Goal: Communication & Community: Answer question/provide support

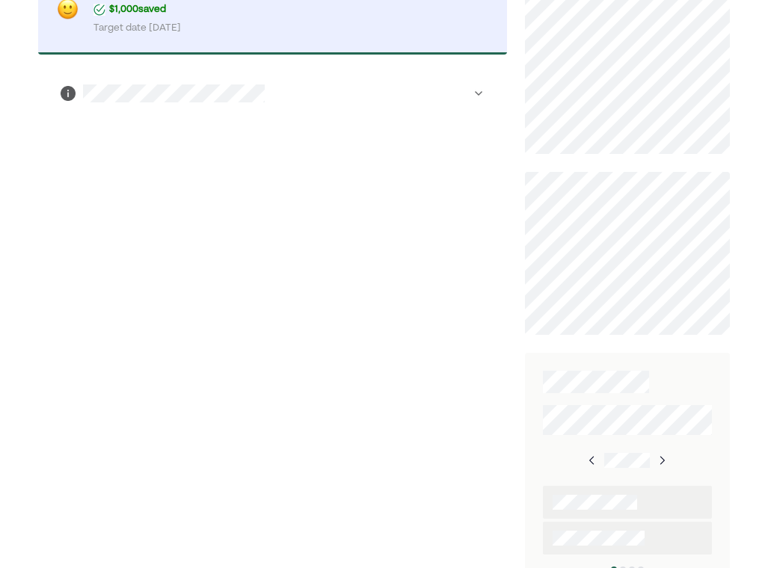
scroll to position [567, 0]
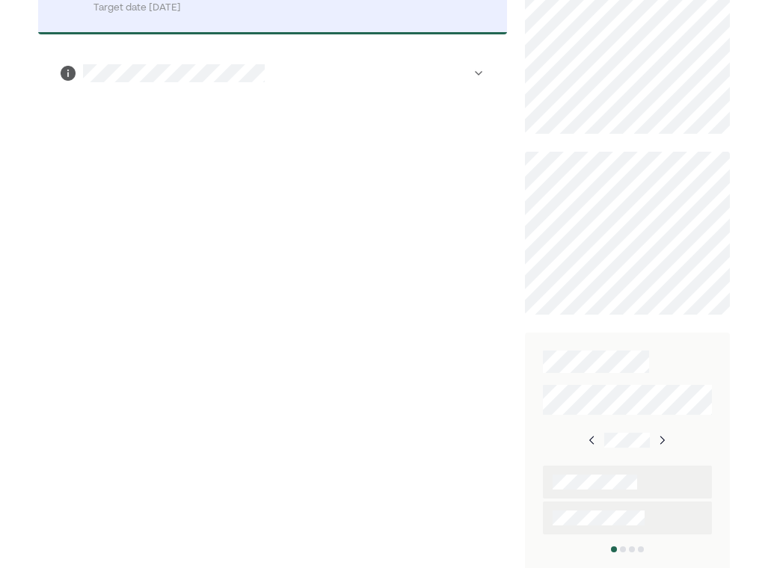
click at [597, 434] on img at bounding box center [592, 440] width 12 height 12
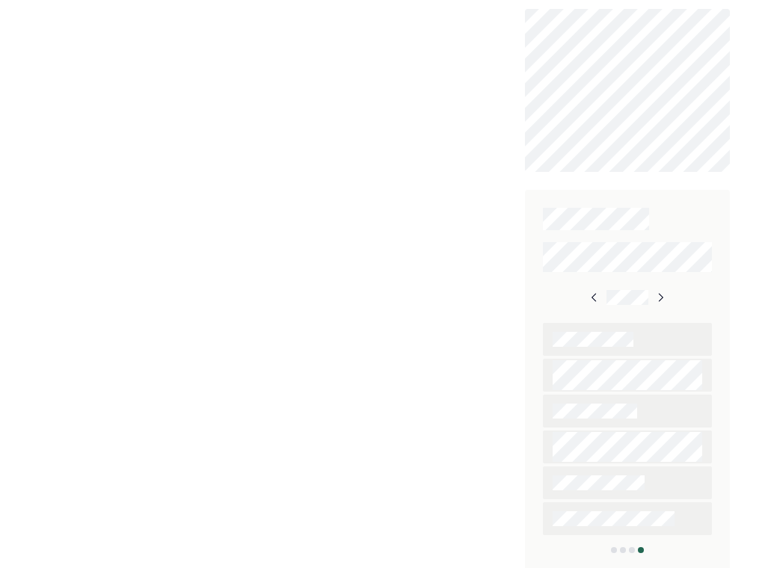
scroll to position [710, 0]
click at [594, 286] on div at bounding box center [627, 296] width 78 height 27
click at [594, 292] on img at bounding box center [594, 297] width 12 height 12
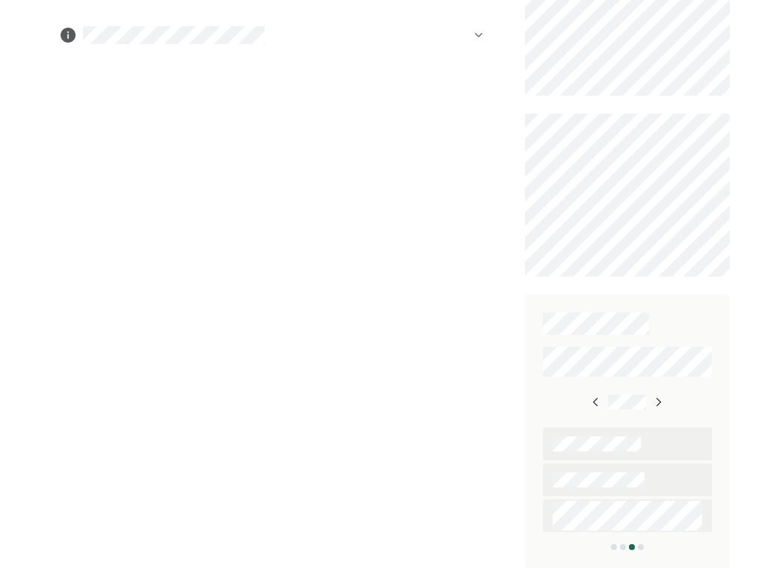
scroll to position [603, 0]
click at [657, 399] on img at bounding box center [658, 405] width 12 height 12
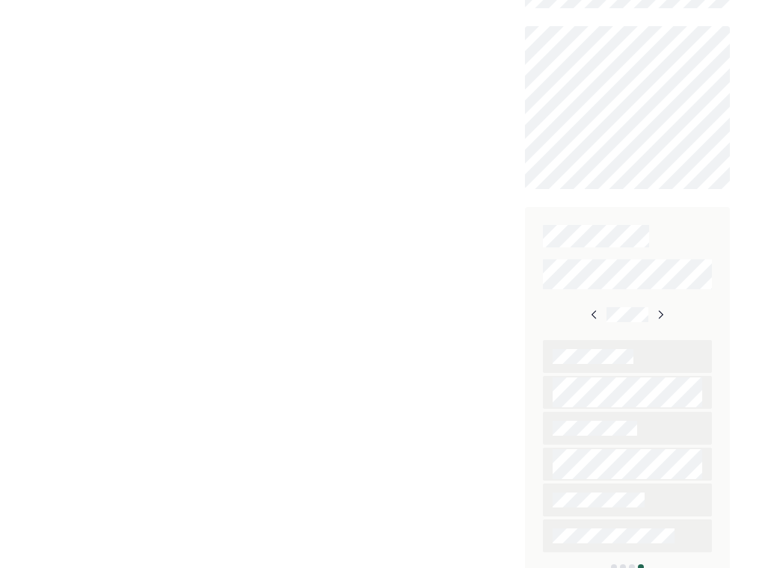
scroll to position [710, 0]
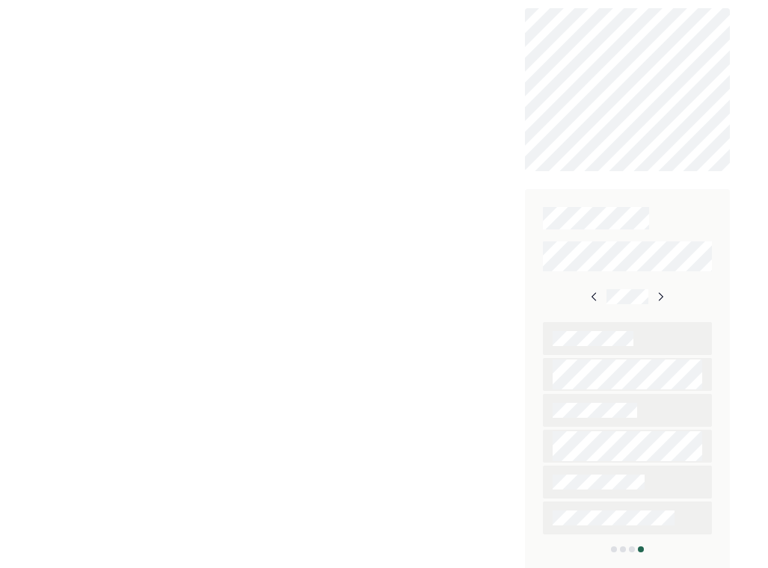
click at [660, 296] on img at bounding box center [660, 297] width 12 height 12
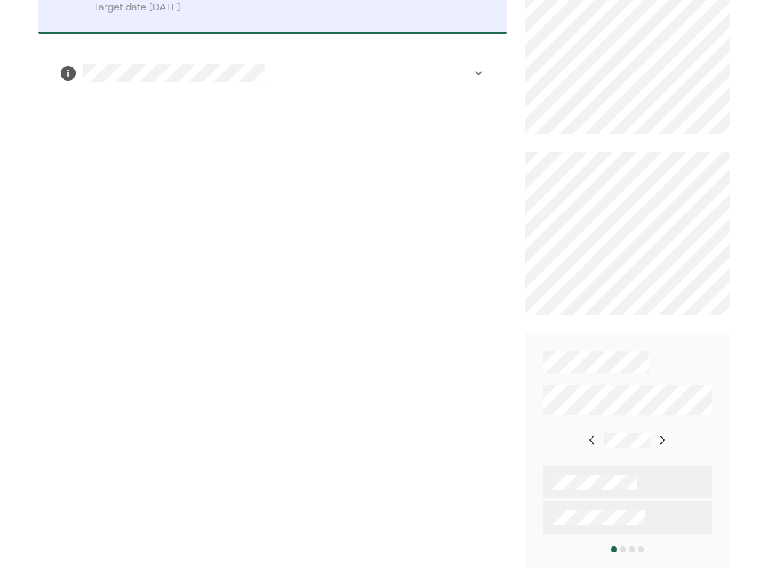
click at [598, 437] on img at bounding box center [592, 440] width 12 height 12
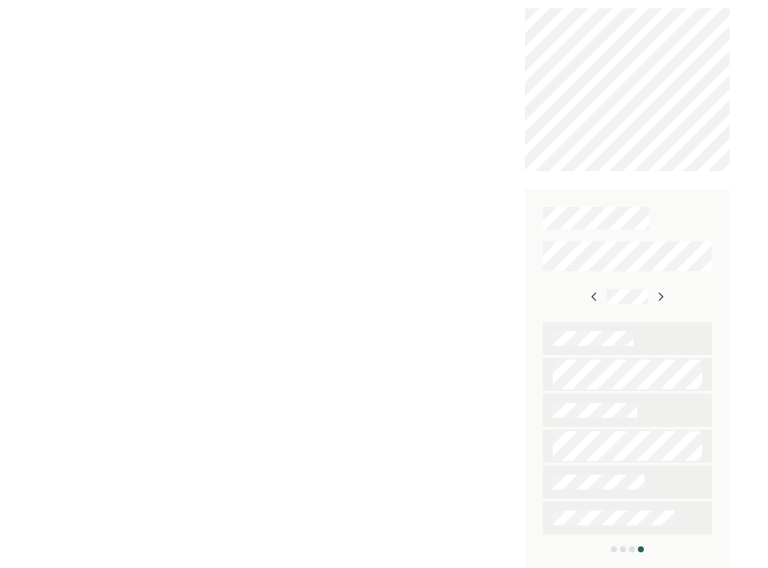
scroll to position [0, 0]
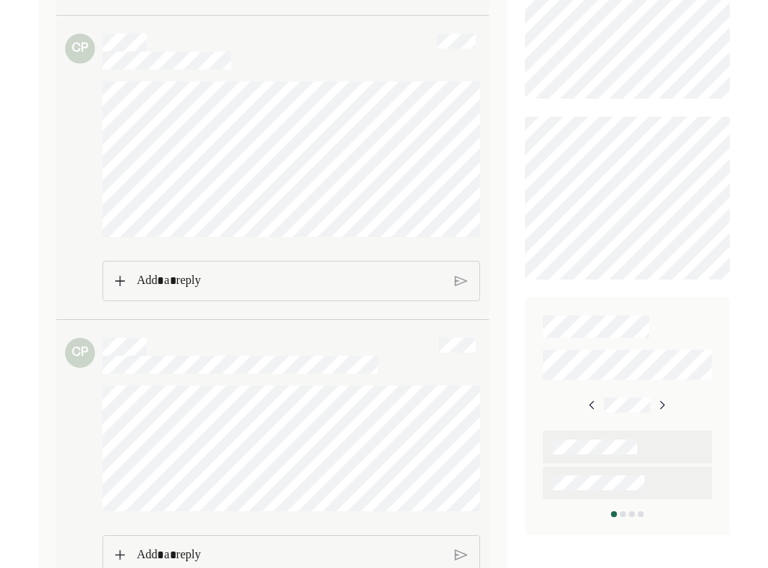
scroll to position [499, 0]
click at [204, 295] on div "Rich Text Editor. Editing area: main" at bounding box center [290, 275] width 322 height 39
click at [458, 282] on img at bounding box center [461, 274] width 13 height 13
click at [464, 283] on img at bounding box center [461, 275] width 13 height 13
click at [117, 281] on img at bounding box center [120, 276] width 10 height 10
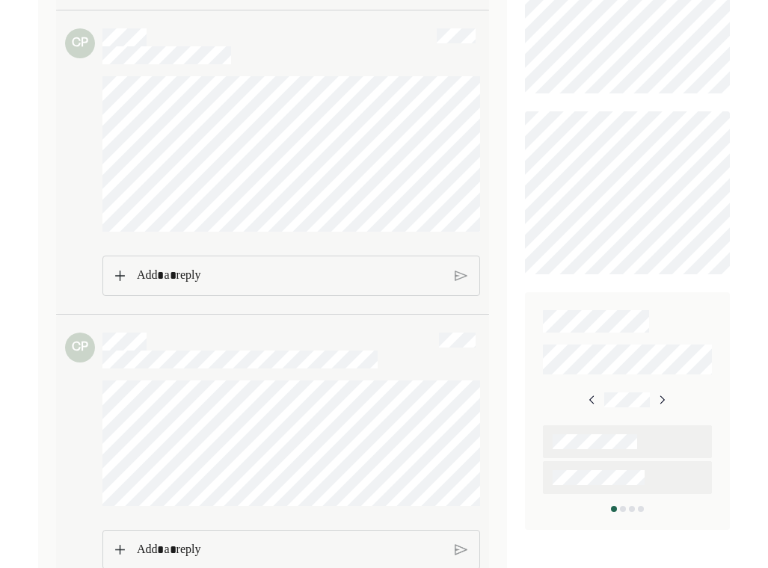
click at [118, 281] on img at bounding box center [120, 276] width 10 height 10
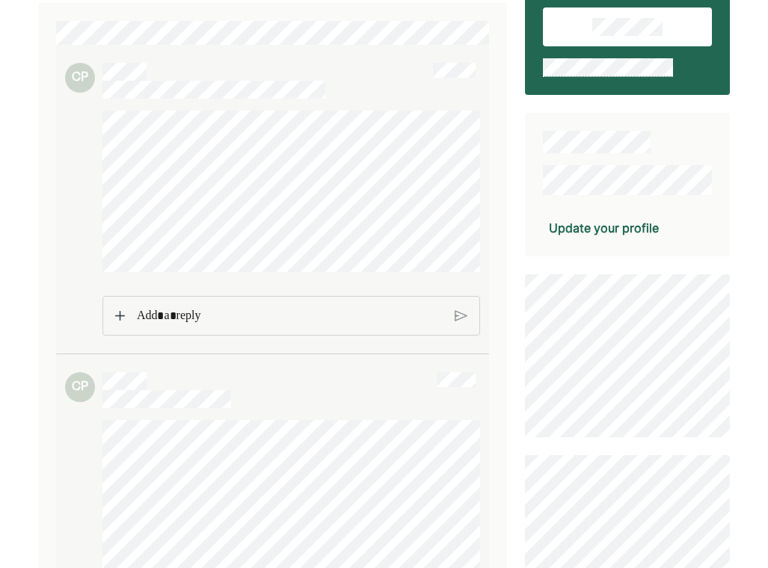
scroll to position [154, 0]
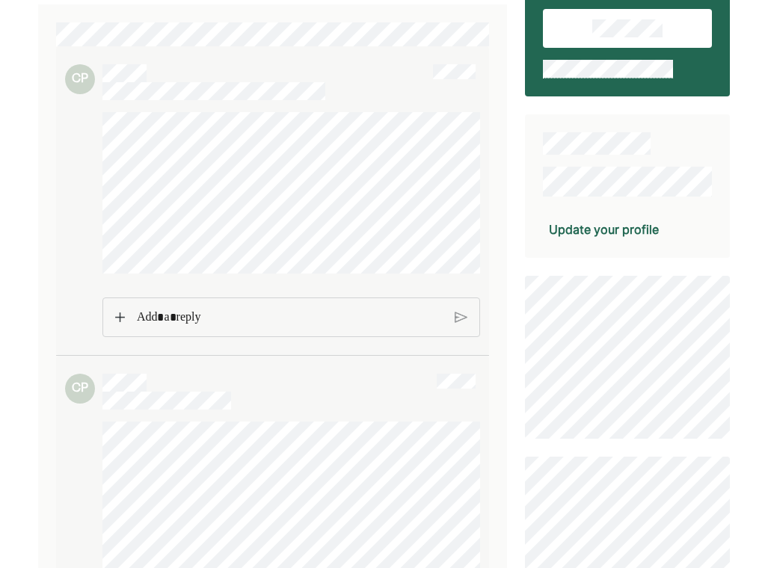
click at [173, 325] on p "Rich Text Editor. Editing area: main" at bounding box center [290, 317] width 306 height 19
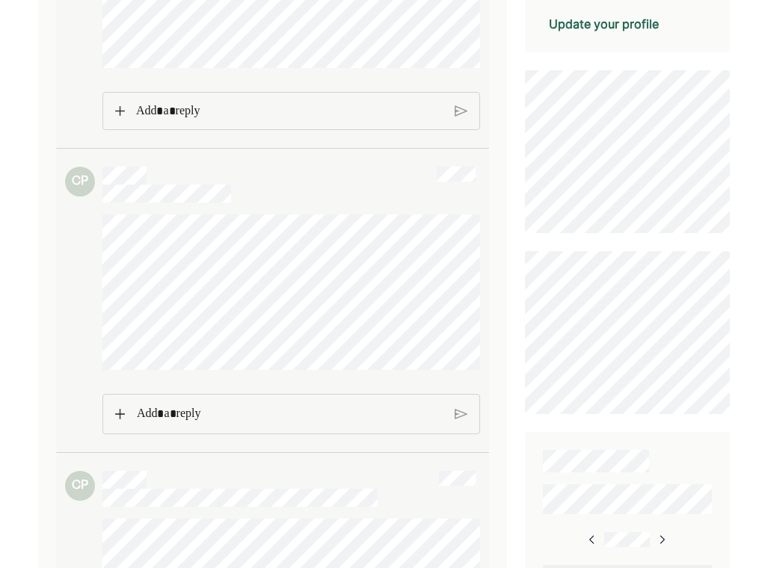
click at [151, 424] on p "Rich Text Editor. Editing area: main" at bounding box center [290, 414] width 306 height 19
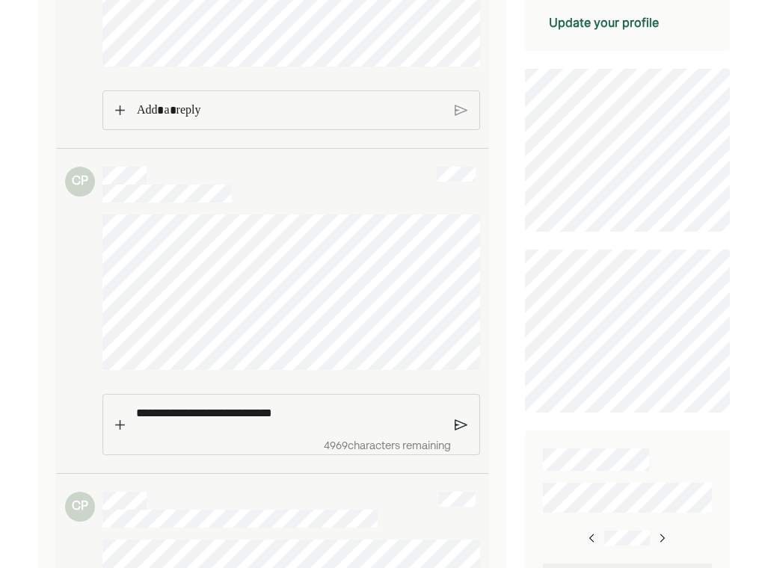
click at [279, 423] on p "**********" at bounding box center [289, 413] width 307 height 19
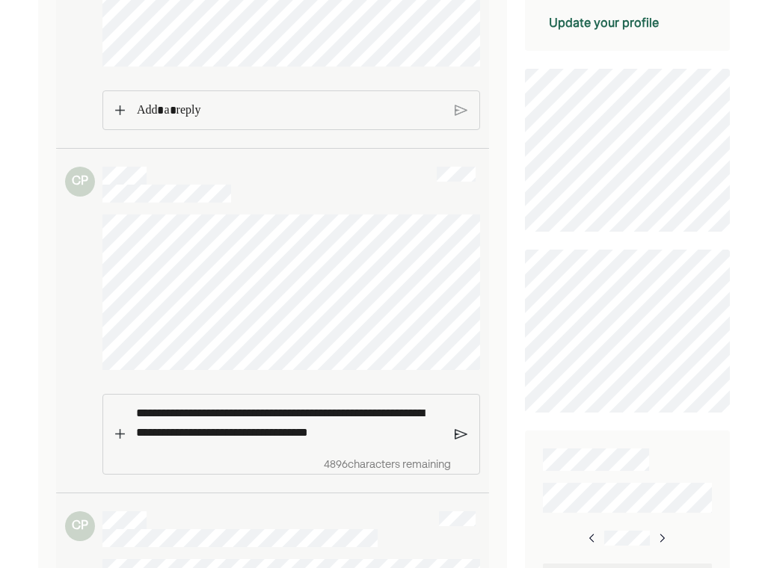
click at [298, 442] on p "**********" at bounding box center [289, 423] width 307 height 38
click at [336, 442] on p "**********" at bounding box center [289, 423] width 307 height 38
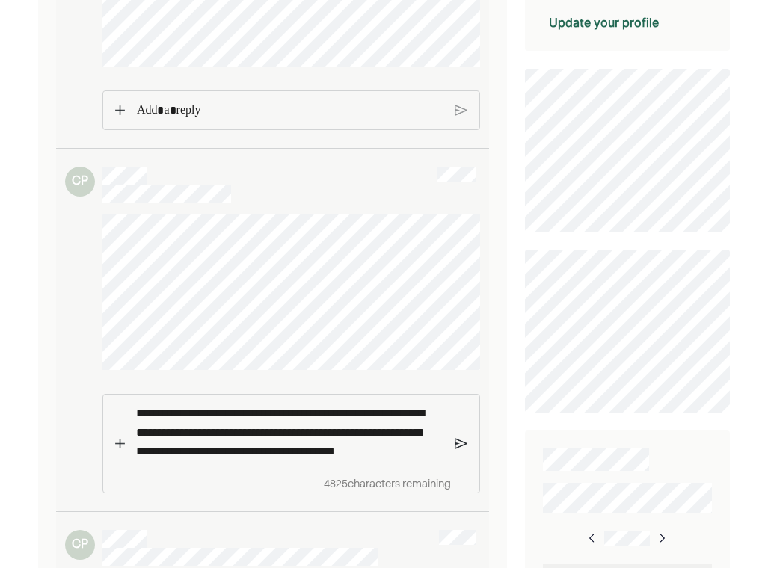
click at [461, 451] on img at bounding box center [461, 443] width 13 height 13
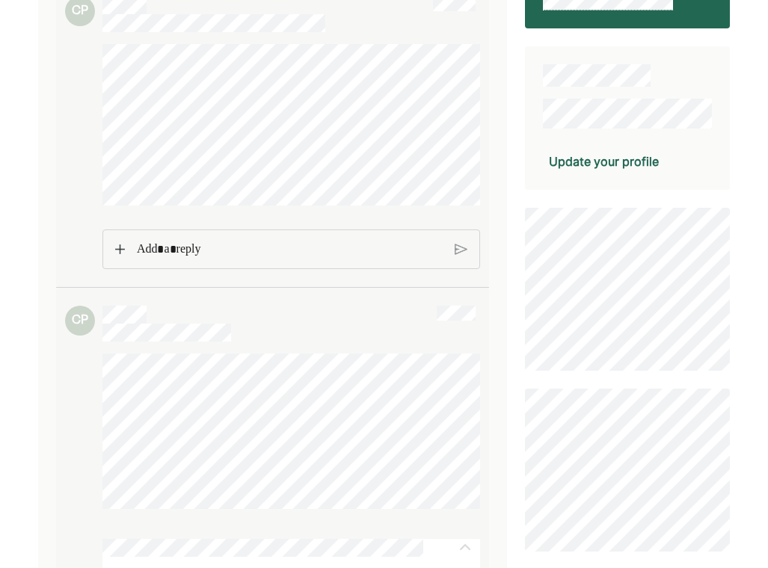
scroll to position [209, 0]
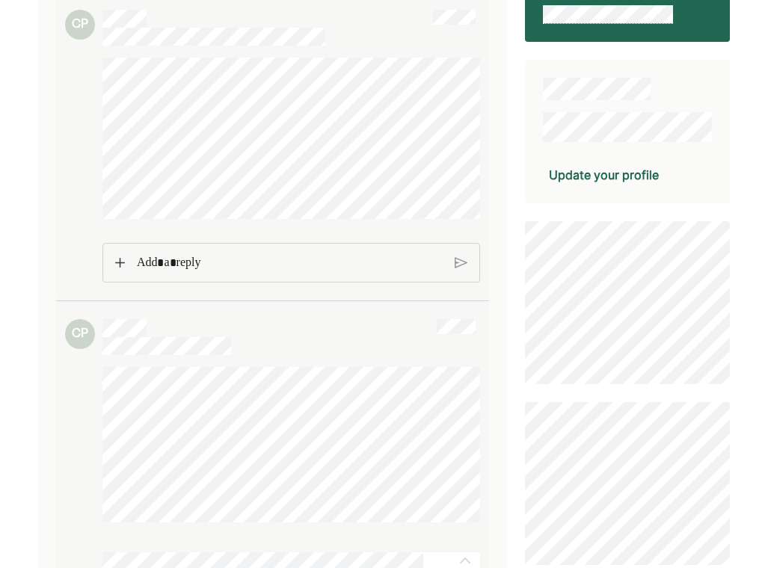
click at [239, 265] on p "Rich Text Editor. Editing area: main" at bounding box center [290, 262] width 306 height 19
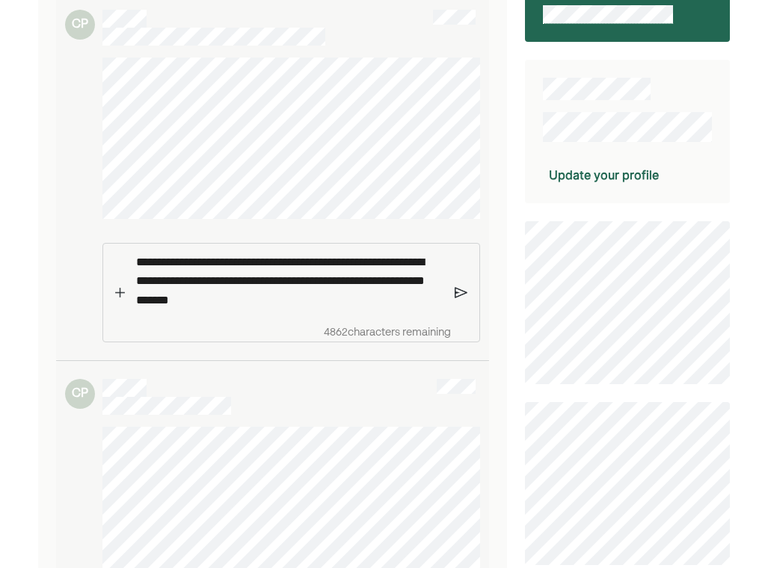
click at [456, 295] on img at bounding box center [461, 292] width 13 height 13
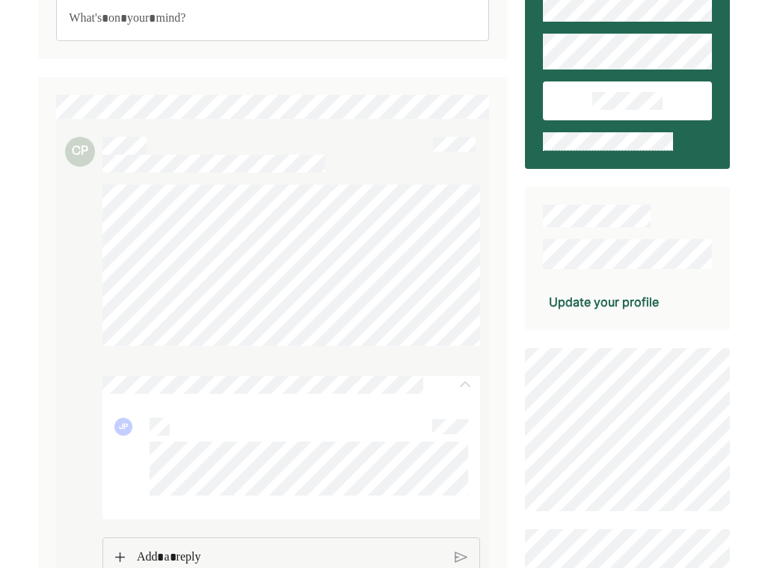
scroll to position [0, 0]
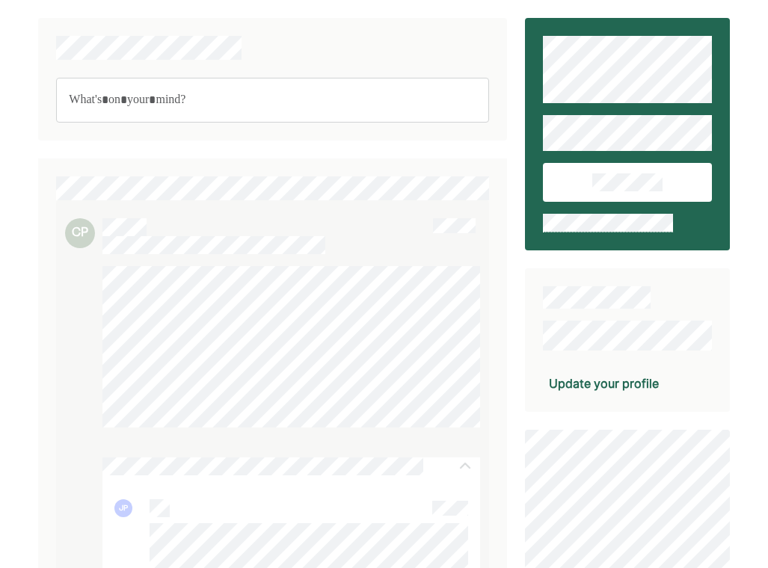
click at [140, 114] on div "Rich Text Editor. Editing area: main" at bounding box center [272, 100] width 432 height 45
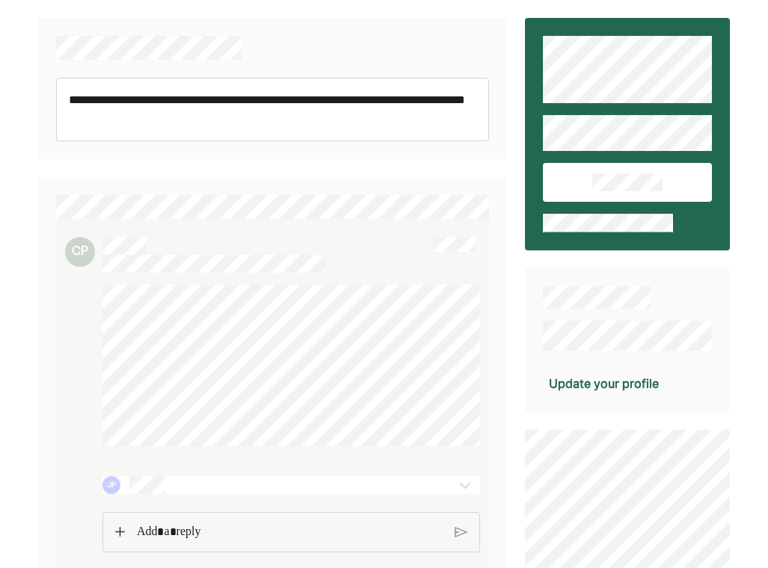
click at [101, 121] on p "**********" at bounding box center [272, 109] width 407 height 38
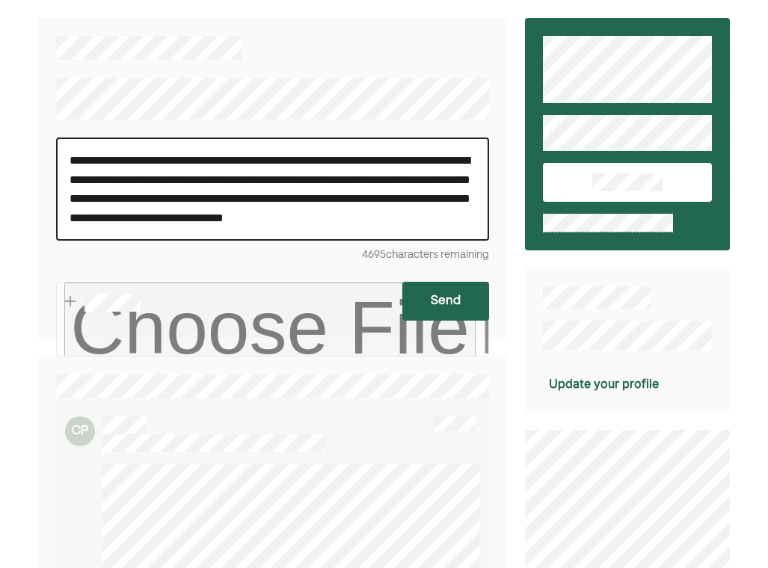
click at [248, 220] on p "**********" at bounding box center [272, 189] width 405 height 76
click at [419, 218] on p "**********" at bounding box center [272, 189] width 405 height 76
click at [248, 222] on p "**********" at bounding box center [272, 189] width 405 height 76
click at [271, 219] on p "**********" at bounding box center [272, 189] width 405 height 76
click at [358, 218] on p "**********" at bounding box center [272, 189] width 405 height 76
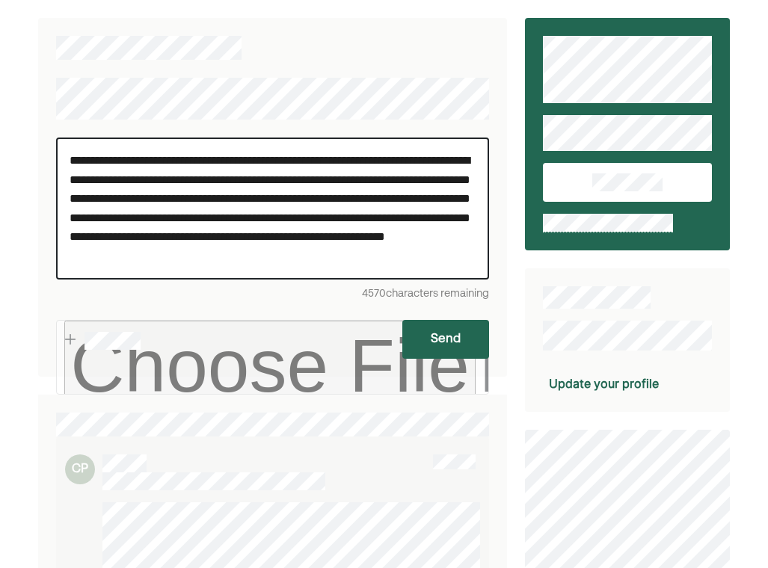
click at [436, 342] on button "Send" at bounding box center [445, 339] width 87 height 39
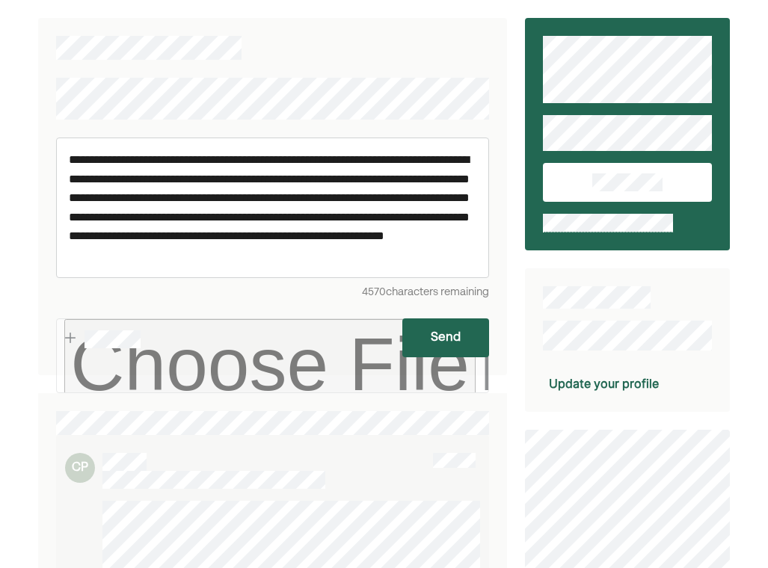
click at [437, 340] on button "Send" at bounding box center [445, 338] width 87 height 39
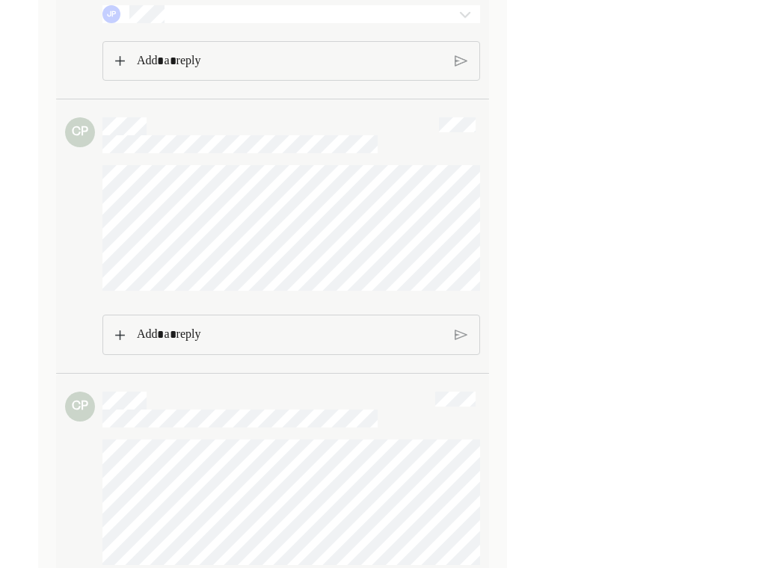
scroll to position [1195, 0]
click at [125, 348] on div at bounding box center [289, 329] width 329 height 39
click at [117, 333] on img at bounding box center [120, 328] width 10 height 10
click at [169, 339] on p "Rich Text Editor. Editing area: main" at bounding box center [290, 328] width 306 height 19
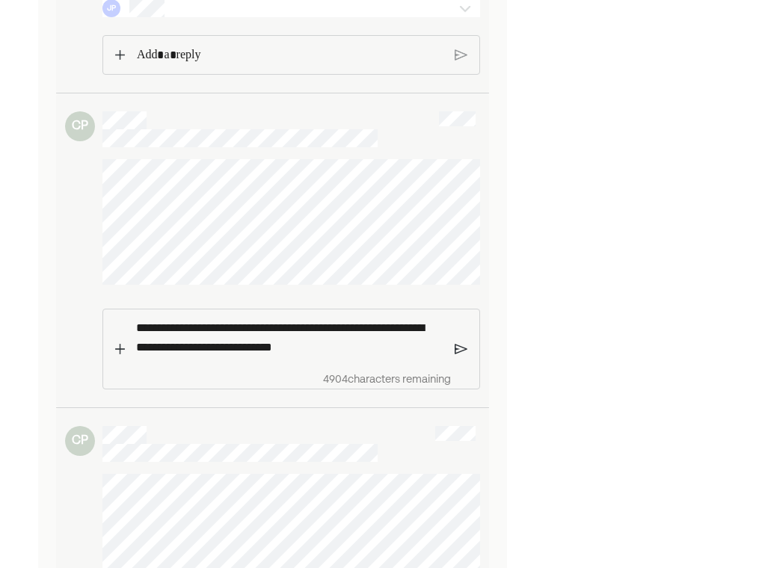
click at [299, 357] on p "**********" at bounding box center [289, 338] width 307 height 38
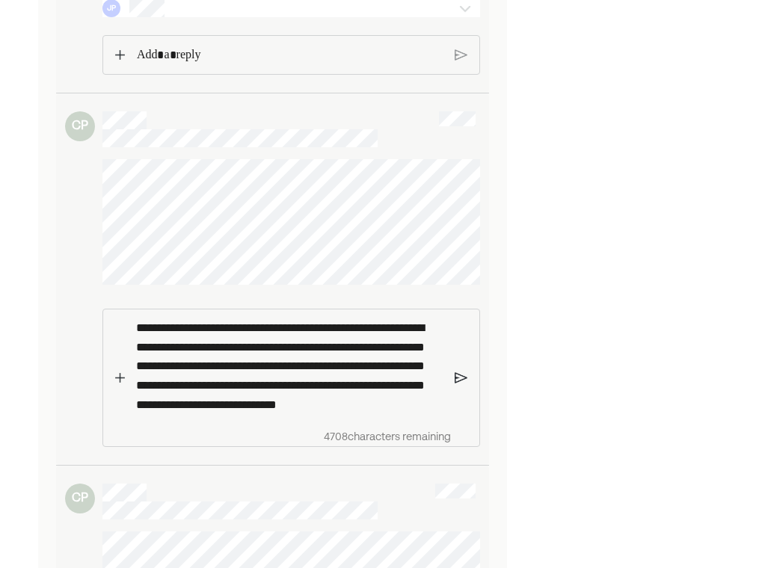
click at [380, 414] on p "**********" at bounding box center [289, 367] width 307 height 96
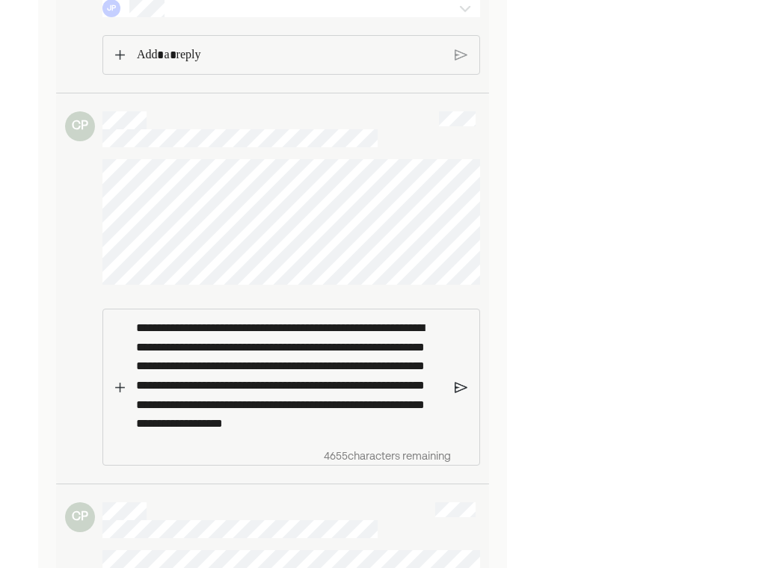
click at [459, 394] on img at bounding box center [461, 387] width 13 height 13
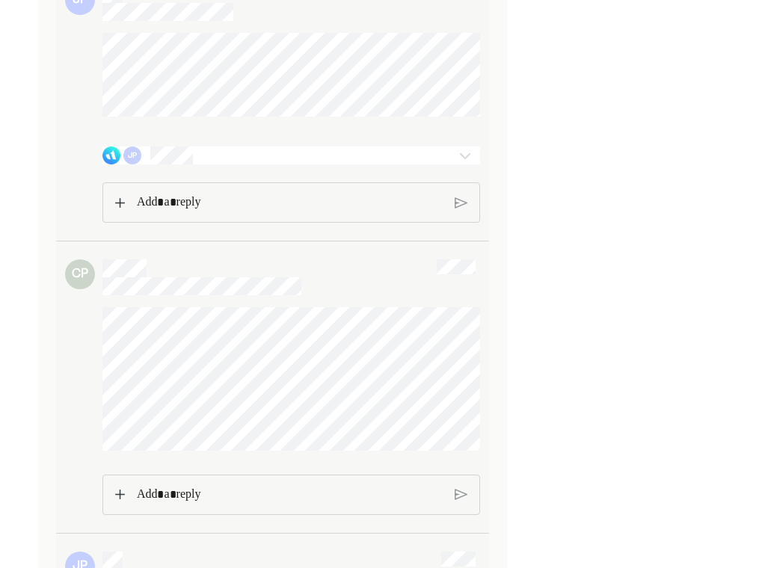
scroll to position [2120, 0]
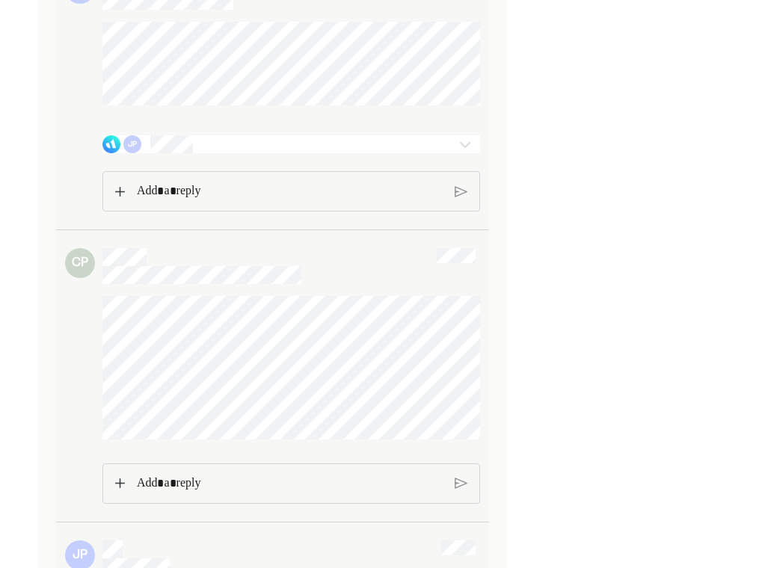
click at [462, 153] on img at bounding box center [465, 144] width 18 height 18
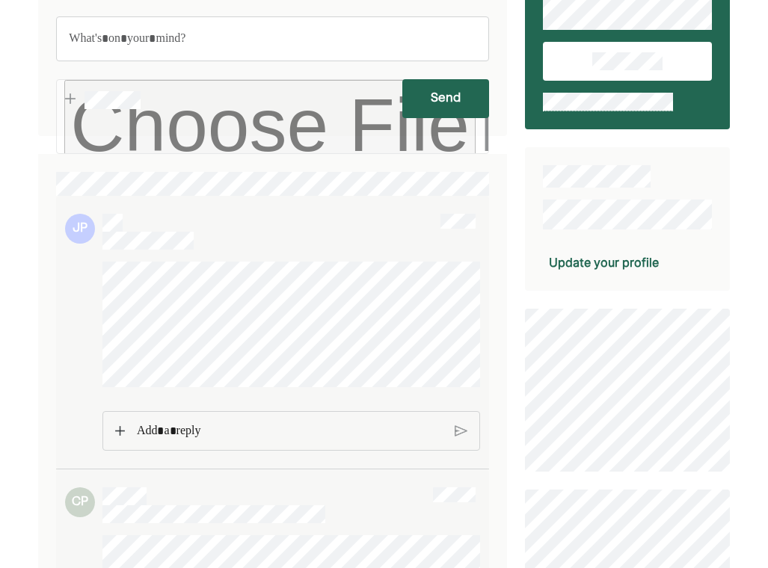
scroll to position [0, 0]
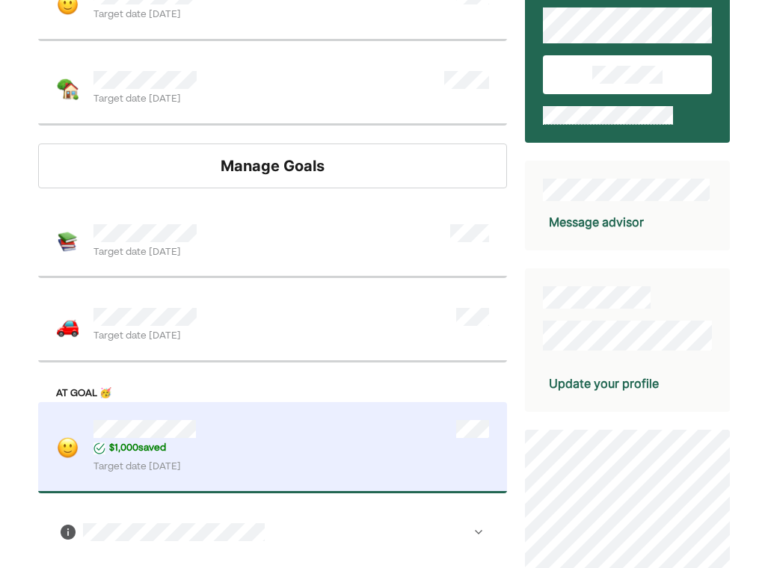
scroll to position [108, 0]
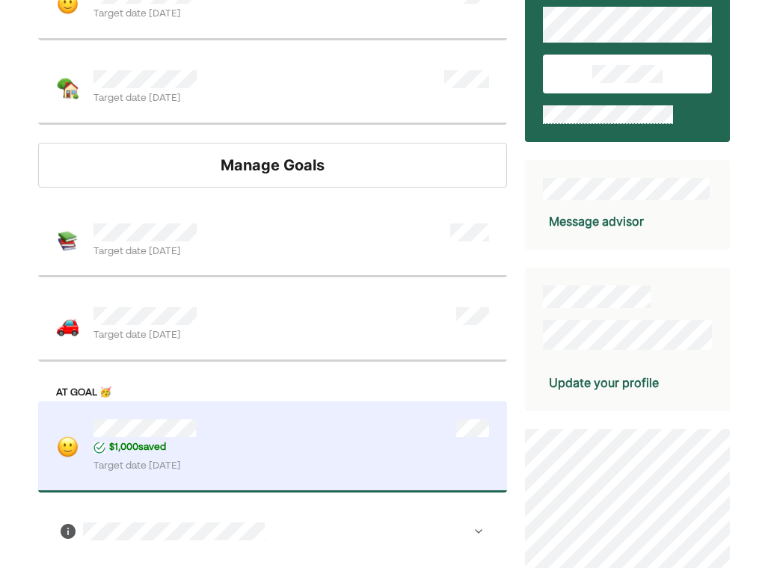
click at [302, 160] on div "Manage Goals" at bounding box center [272, 165] width 468 height 45
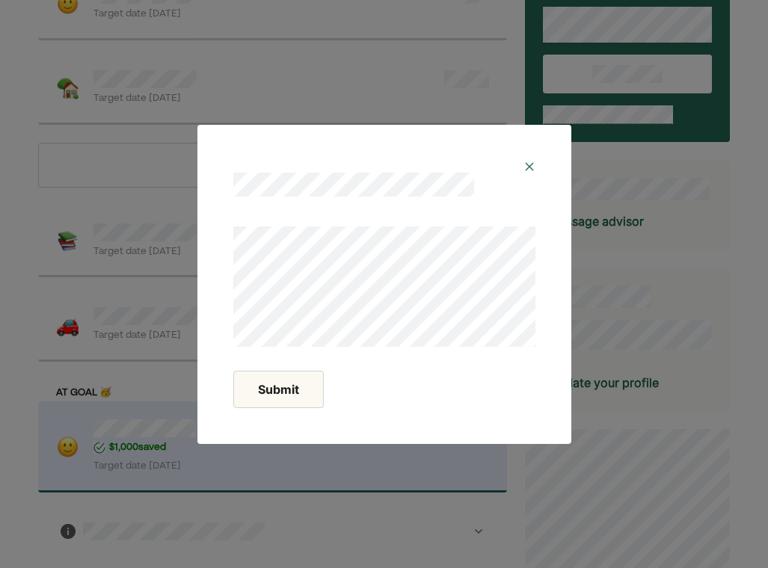
click at [529, 166] on img at bounding box center [529, 167] width 12 height 12
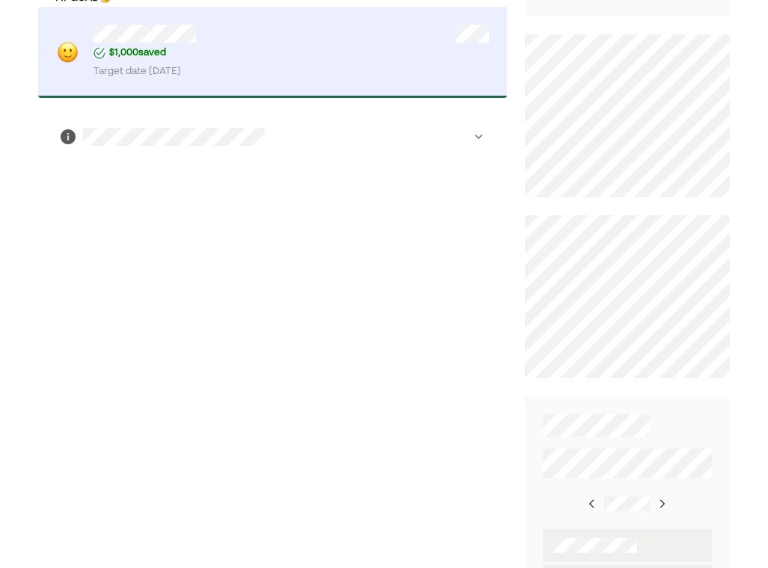
scroll to position [567, 0]
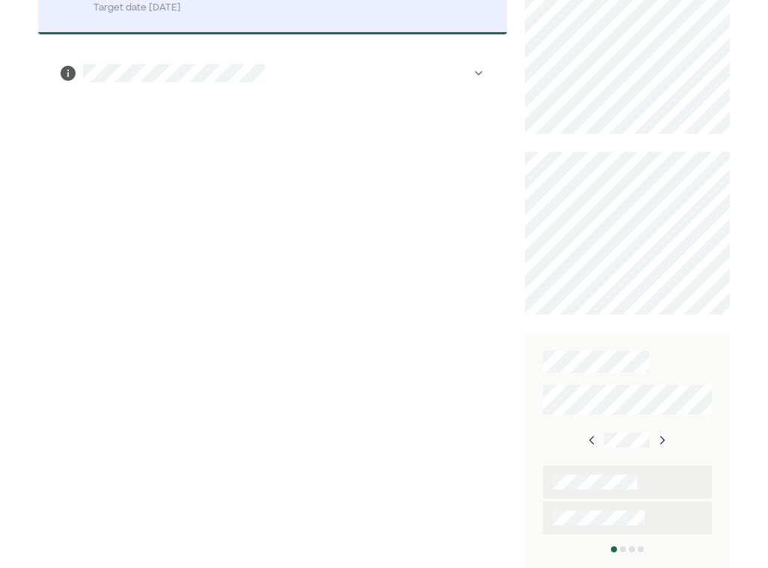
click at [657, 436] on img at bounding box center [662, 440] width 12 height 12
click at [597, 435] on img at bounding box center [594, 440] width 12 height 12
click at [597, 435] on img at bounding box center [592, 440] width 12 height 12
click at [597, 435] on img at bounding box center [594, 440] width 12 height 12
click at [597, 435] on img at bounding box center [596, 440] width 12 height 12
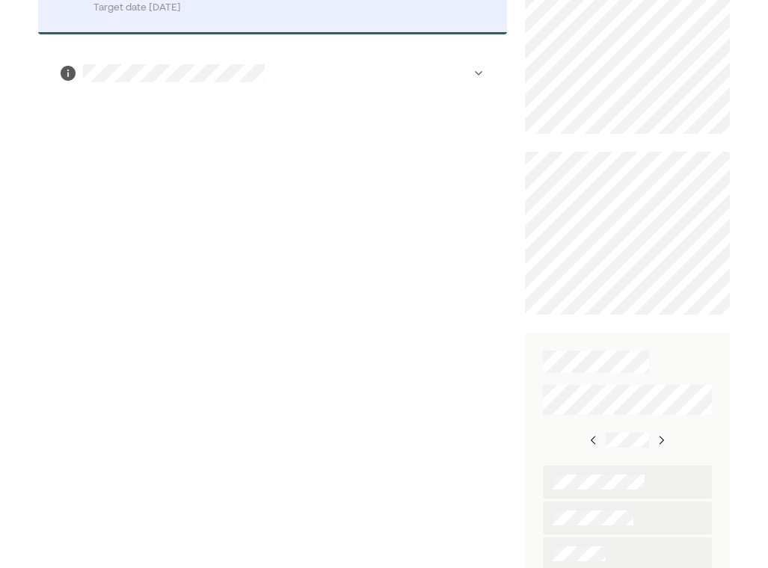
click at [597, 435] on img at bounding box center [594, 440] width 12 height 12
click at [597, 435] on img at bounding box center [592, 440] width 12 height 12
click at [660, 430] on div at bounding box center [627, 440] width 78 height 27
click at [660, 437] on img at bounding box center [660, 440] width 12 height 12
click at [660, 437] on img at bounding box center [662, 440] width 12 height 12
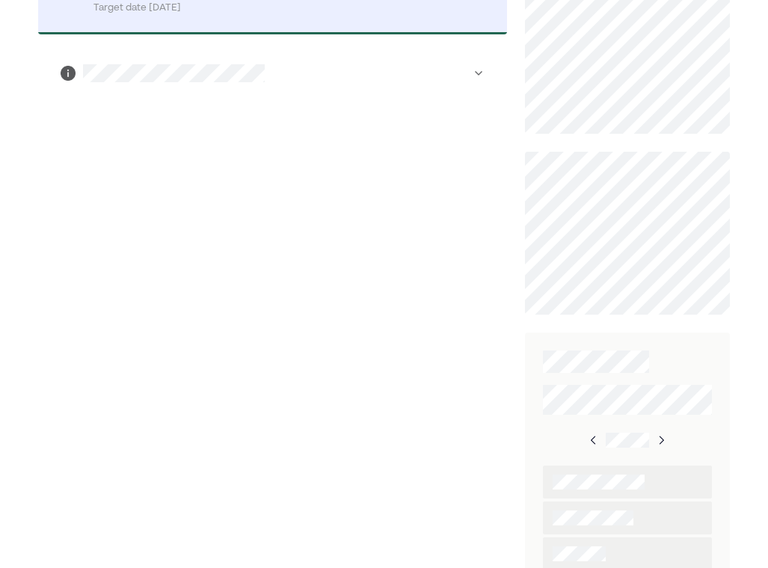
click at [660, 437] on img at bounding box center [661, 440] width 12 height 12
click at [660, 437] on img at bounding box center [658, 440] width 12 height 12
click at [597, 436] on img at bounding box center [594, 440] width 12 height 12
